Goal: Transaction & Acquisition: Purchase product/service

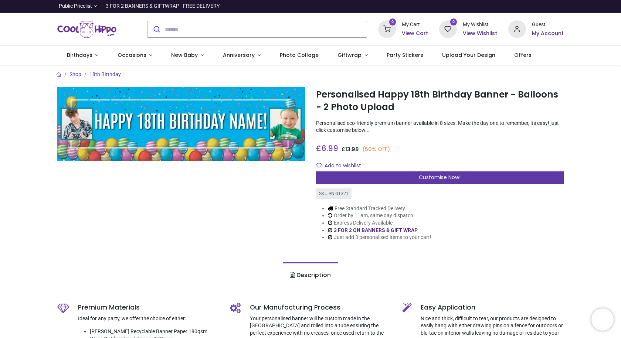
click at [436, 178] on span "Customise Now!" at bounding box center [440, 177] width 42 height 7
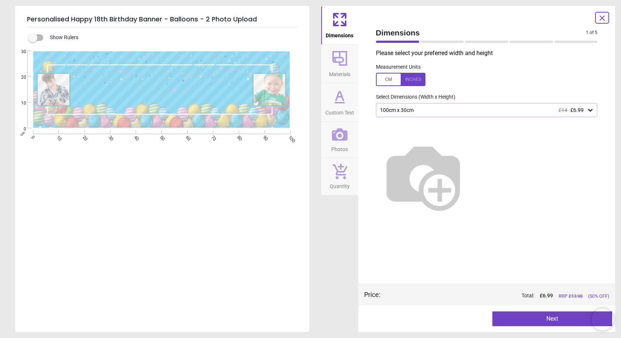
click at [471, 150] on img at bounding box center [423, 176] width 95 height 95
click at [589, 111] on icon at bounding box center [590, 110] width 4 height 3
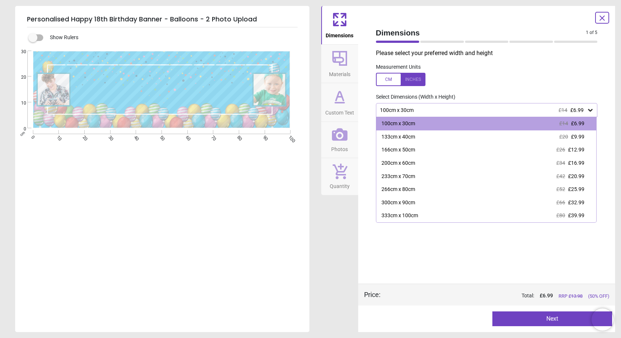
click at [574, 152] on span "£12.99" at bounding box center [576, 150] width 16 height 6
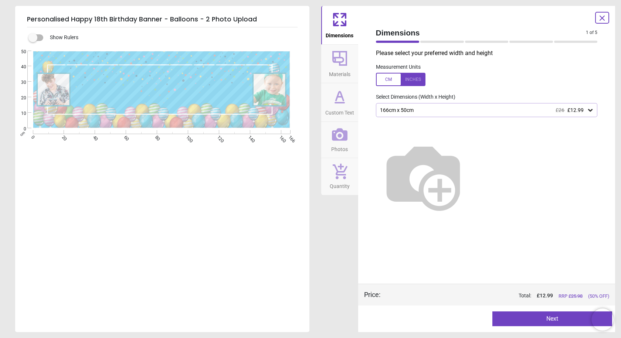
click at [590, 110] on icon at bounding box center [590, 110] width 4 height 3
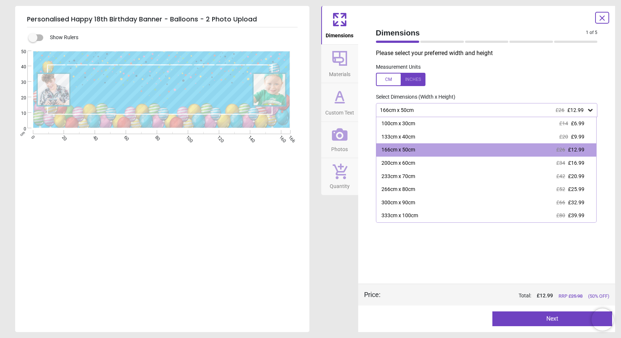
click at [589, 109] on icon at bounding box center [590, 110] width 7 height 7
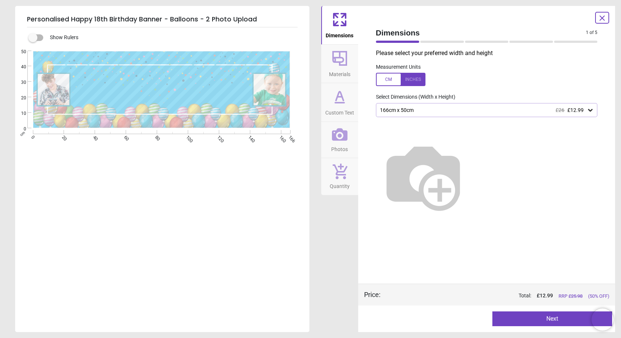
click at [560, 321] on button "Next" at bounding box center [553, 319] width 120 height 15
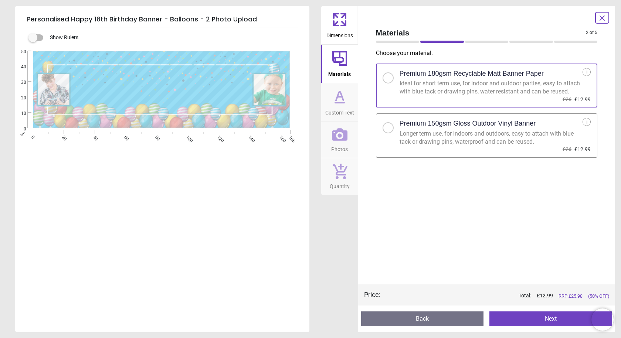
drag, startPoint x: 560, startPoint y: 319, endPoint x: 556, endPoint y: 316, distance: 4.7
click at [556, 316] on button "Next" at bounding box center [551, 319] width 123 height 15
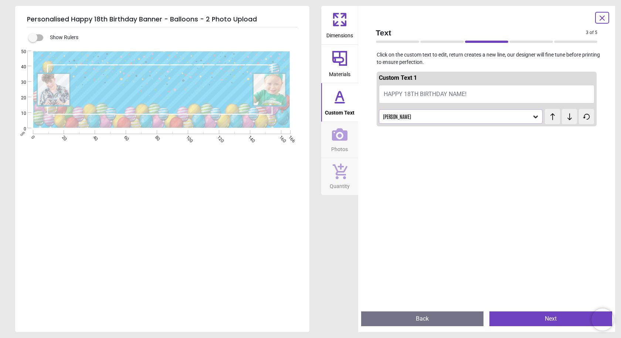
click at [463, 93] on button "HAPPY 18TH BIRTHDAY NAME!" at bounding box center [487, 94] width 216 height 18
click at [462, 95] on span "HAPPY 18TH BIRTHDAY NAME!" at bounding box center [425, 94] width 83 height 7
click at [404, 121] on div "Antonio" at bounding box center [461, 116] width 164 height 14
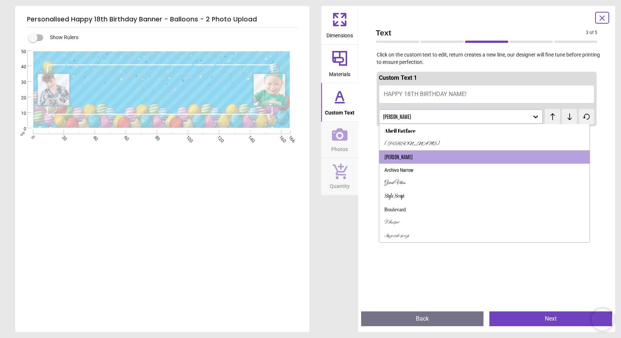
click at [435, 97] on span "HAPPY 18TH BIRTHDAY NAME!" at bounding box center [425, 94] width 83 height 7
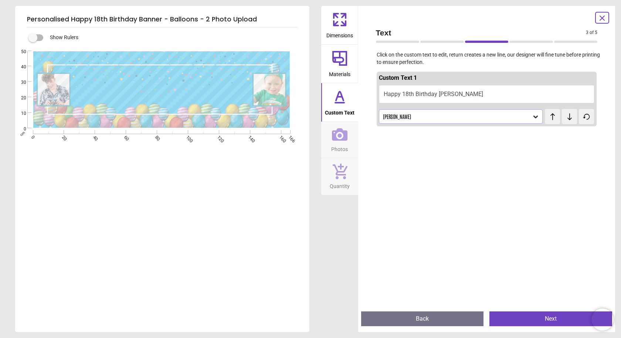
scroll to position [1, 0]
type textarea "**********"
click at [532, 118] on icon at bounding box center [535, 116] width 7 height 7
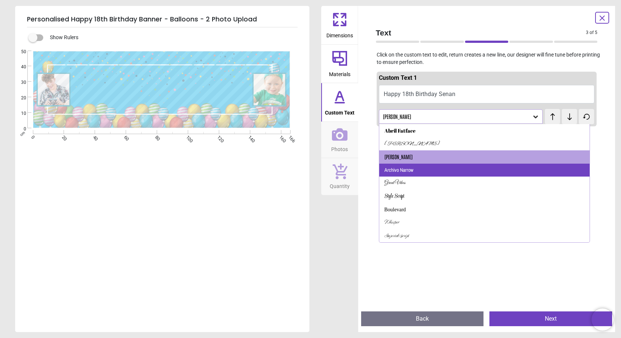
click at [474, 173] on div "Archivo Narrow" at bounding box center [484, 170] width 211 height 13
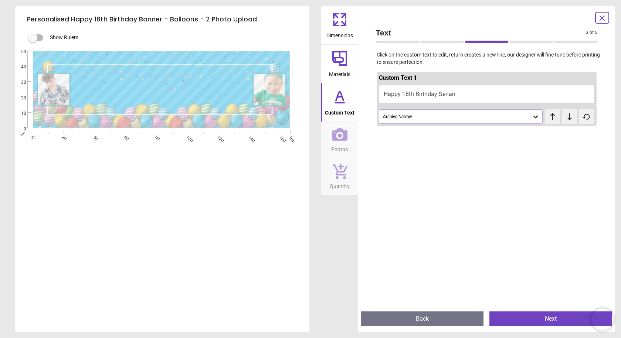
scroll to position [1, 0]
click at [535, 116] on icon at bounding box center [535, 116] width 7 height 7
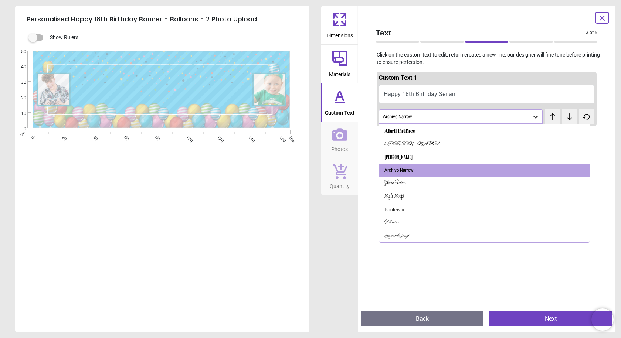
click at [487, 184] on div "Great Vibes" at bounding box center [484, 183] width 211 height 13
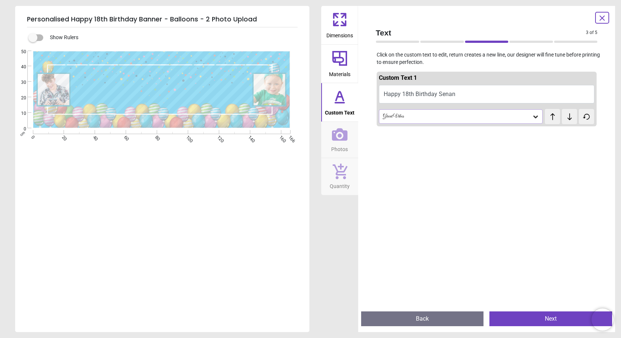
click at [536, 118] on div "Great Vibes" at bounding box center [461, 116] width 164 height 14
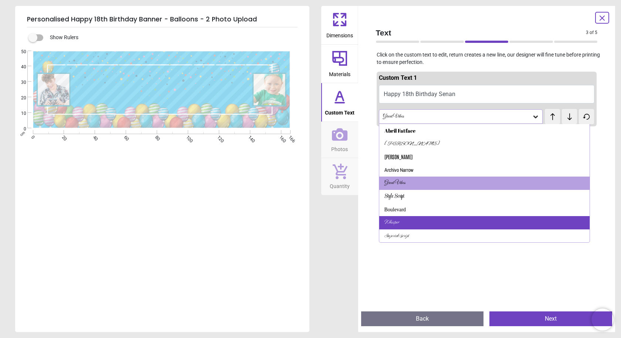
click at [458, 220] on div "Whisper" at bounding box center [484, 222] width 211 height 13
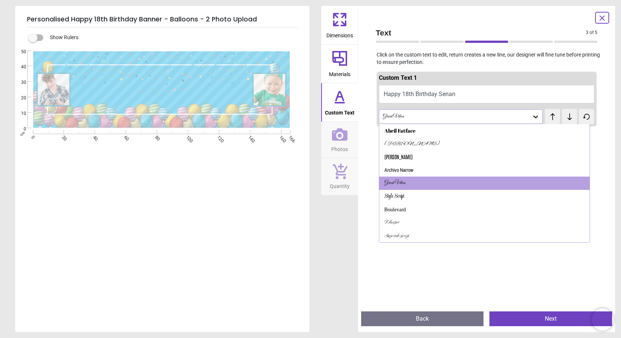
scroll to position [1, 0]
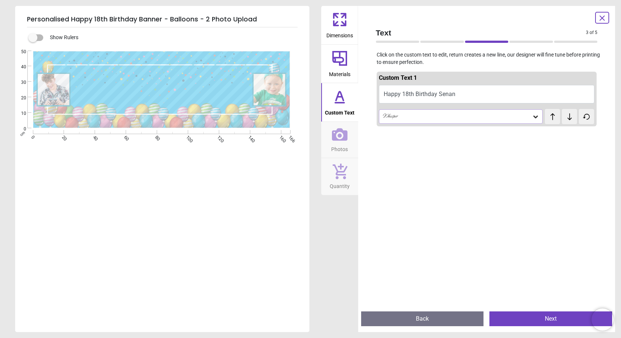
click at [565, 119] on icon at bounding box center [569, 116] width 11 height 7
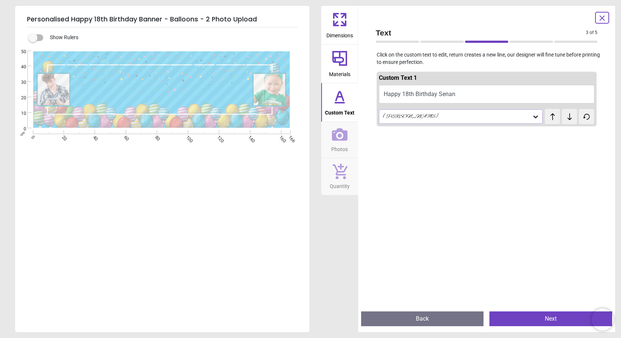
click at [565, 119] on icon at bounding box center [569, 116] width 11 height 7
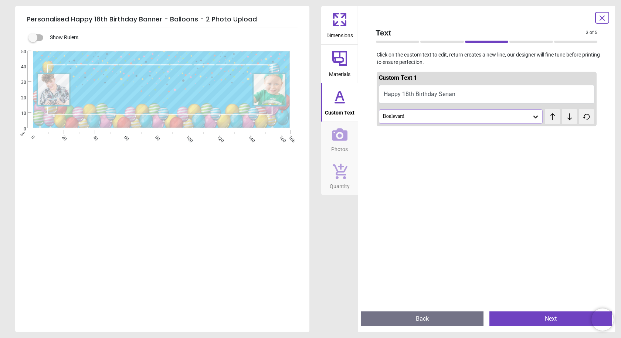
click at [565, 118] on icon at bounding box center [569, 116] width 11 height 7
click at [535, 118] on icon at bounding box center [535, 116] width 7 height 7
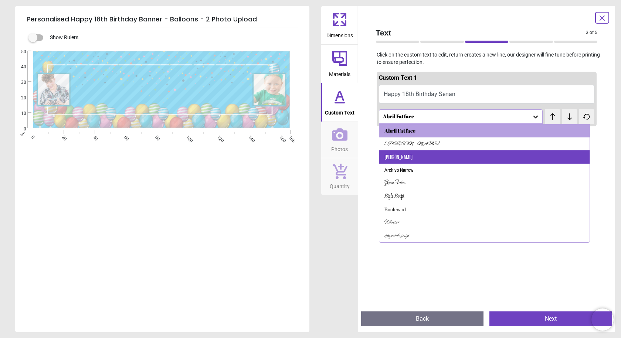
click at [502, 151] on div "Antonio" at bounding box center [484, 157] width 211 height 13
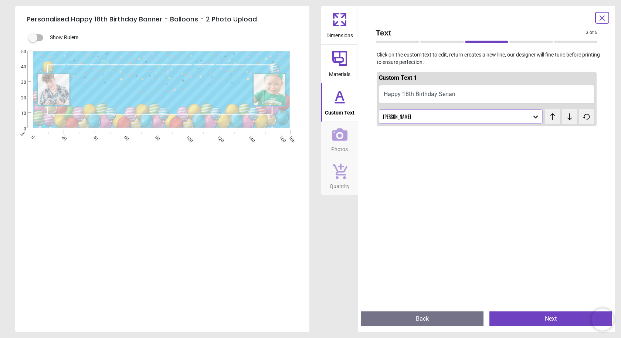
click at [534, 118] on icon at bounding box center [536, 117] width 4 height 3
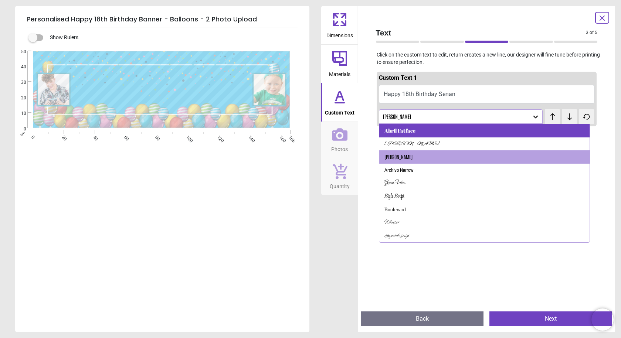
click at [445, 136] on div "Abril Fatface" at bounding box center [484, 130] width 211 height 13
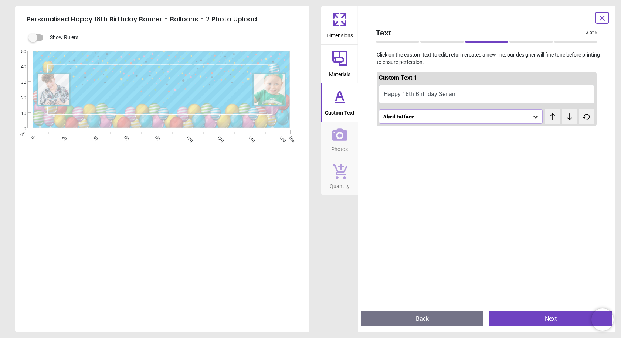
click at [567, 118] on icon at bounding box center [569, 116] width 11 height 7
click at [568, 118] on icon at bounding box center [570, 116] width 4 height 7
click at [338, 138] on icon at bounding box center [340, 135] width 16 height 16
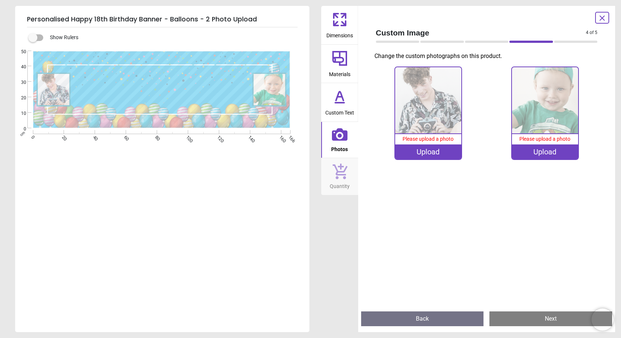
click at [446, 153] on div "Upload" at bounding box center [428, 152] width 66 height 15
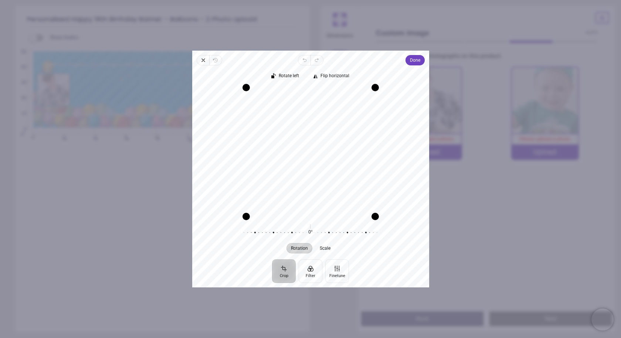
drag, startPoint x: 317, startPoint y: 143, endPoint x: 310, endPoint y: 156, distance: 14.7
click at [310, 156] on div "Recenter" at bounding box center [310, 152] width 225 height 129
click at [412, 63] on span "Done" at bounding box center [415, 60] width 10 height 9
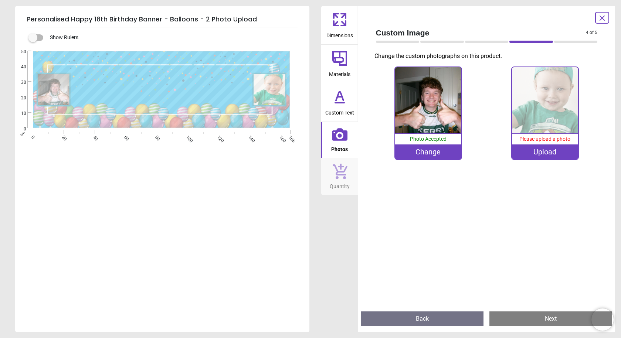
click at [547, 154] on div "Upload" at bounding box center [545, 152] width 66 height 15
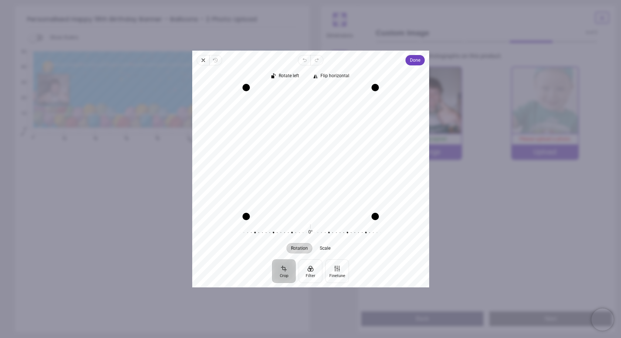
drag, startPoint x: 311, startPoint y: 155, endPoint x: 273, endPoint y: 149, distance: 39.3
click at [273, 151] on div "Recenter" at bounding box center [310, 152] width 225 height 129
click at [203, 63] on icon "button" at bounding box center [203, 60] width 6 height 6
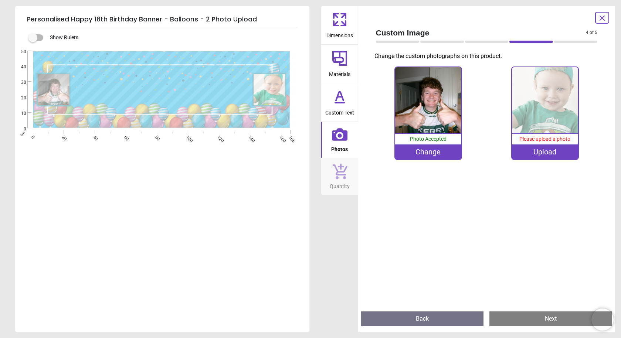
click at [553, 152] on div "Upload" at bounding box center [545, 152] width 66 height 15
click at [555, 149] on div "Upload" at bounding box center [545, 152] width 66 height 15
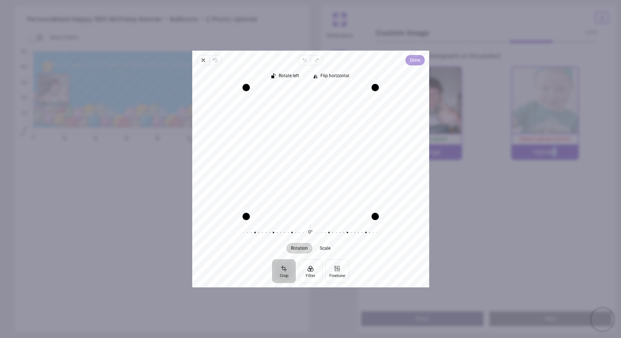
click at [412, 64] on span "Done" at bounding box center [415, 60] width 10 height 9
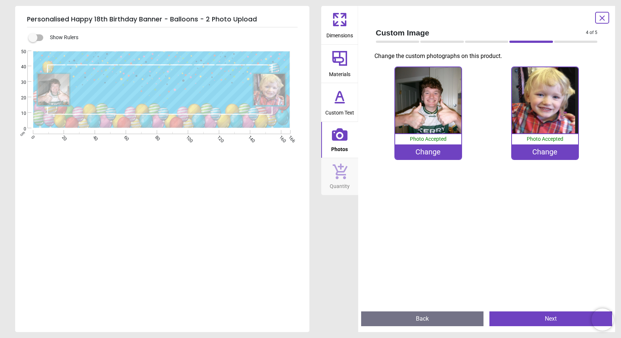
click at [210, 222] on div "**********" at bounding box center [161, 152] width 293 height 203
click at [437, 103] on img at bounding box center [428, 100] width 66 height 66
click at [187, 179] on div "**********" at bounding box center [161, 152] width 293 height 203
click at [541, 322] on button "Next" at bounding box center [551, 319] width 123 height 15
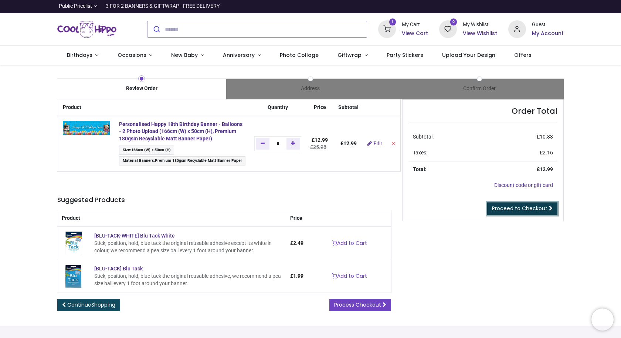
click at [526, 209] on span "Proceed to Checkout" at bounding box center [519, 208] width 55 height 7
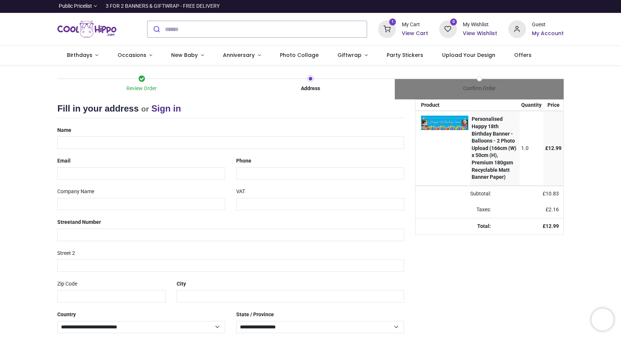
select select "***"
click at [84, 146] on input "text" at bounding box center [230, 142] width 347 height 13
type input "**********"
click at [111, 172] on input "email" at bounding box center [141, 174] width 168 height 13
type input "**********"
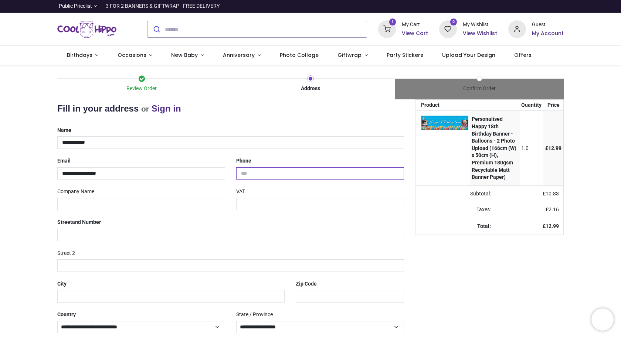
click at [253, 176] on input "tel" at bounding box center [320, 174] width 168 height 13
click at [240, 176] on input "**********" at bounding box center [320, 174] width 168 height 13
type input "**********"
click at [88, 236] on input "text" at bounding box center [230, 235] width 347 height 13
type input "**********"
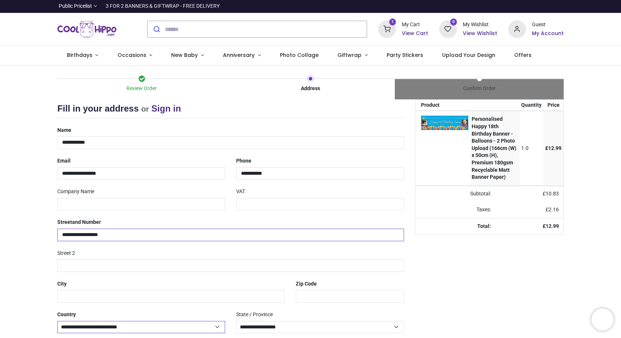
scroll to position [37, 0]
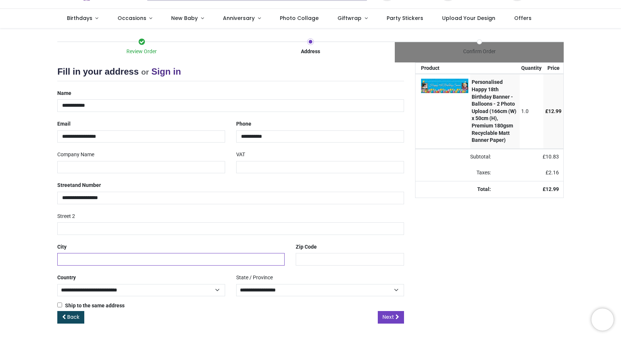
click at [99, 261] on input "text" at bounding box center [170, 259] width 227 height 13
type input "**********"
click at [332, 257] on input "text" at bounding box center [350, 259] width 108 height 13
click at [340, 260] on input "********" at bounding box center [350, 259] width 108 height 13
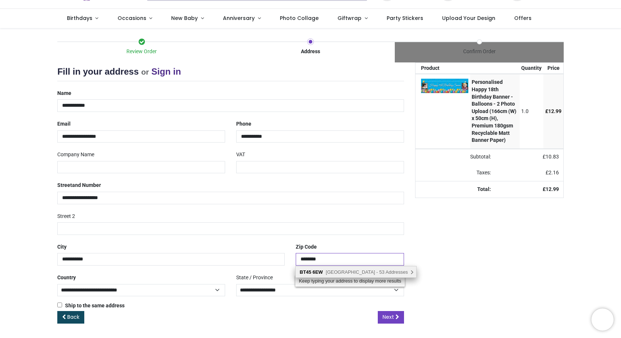
type input "********"
click at [362, 270] on span "Ballyronan Road, Magherafelt - 53 Addresses" at bounding box center [367, 273] width 82 height 6
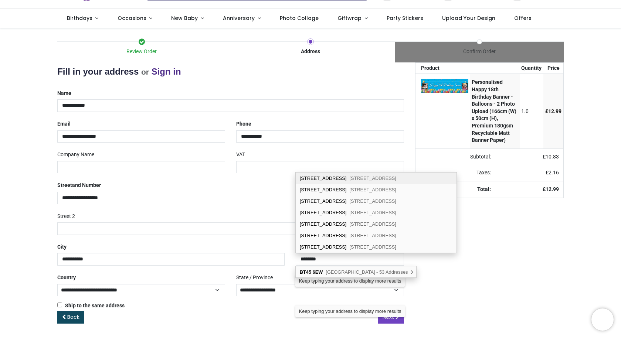
click at [484, 283] on div "Your order: £ 12.99 Product Quantity Price Personalised Happy 18th Birthday Ban…" at bounding box center [490, 199] width 160 height 273
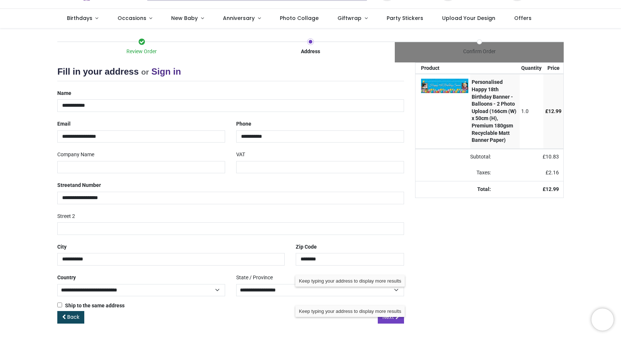
scroll to position [37, 0]
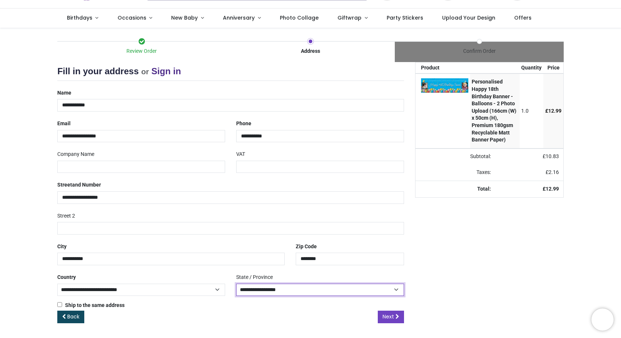
click at [398, 289] on select "**********" at bounding box center [320, 290] width 168 height 13
click at [462, 286] on div "Your order: £ 12.99 Product Quantity Price Personalised Happy 18th Birthday Ban…" at bounding box center [490, 198] width 160 height 273
click at [391, 316] on span "Next" at bounding box center [388, 316] width 11 height 7
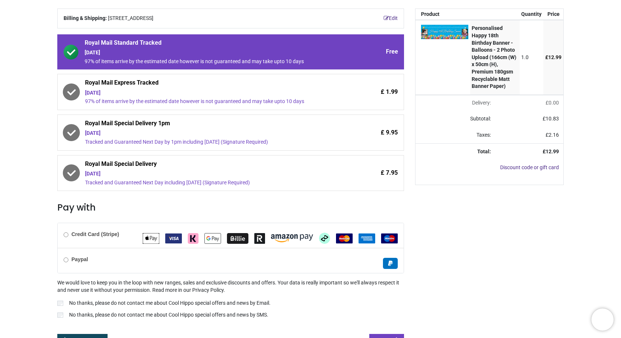
scroll to position [102, 0]
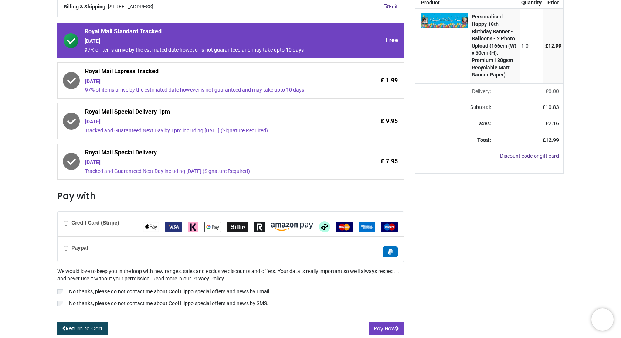
click at [72, 225] on b "Credit Card (Stripe)" at bounding box center [95, 223] width 48 height 6
click at [384, 327] on button "Pay Now" at bounding box center [386, 329] width 35 height 13
